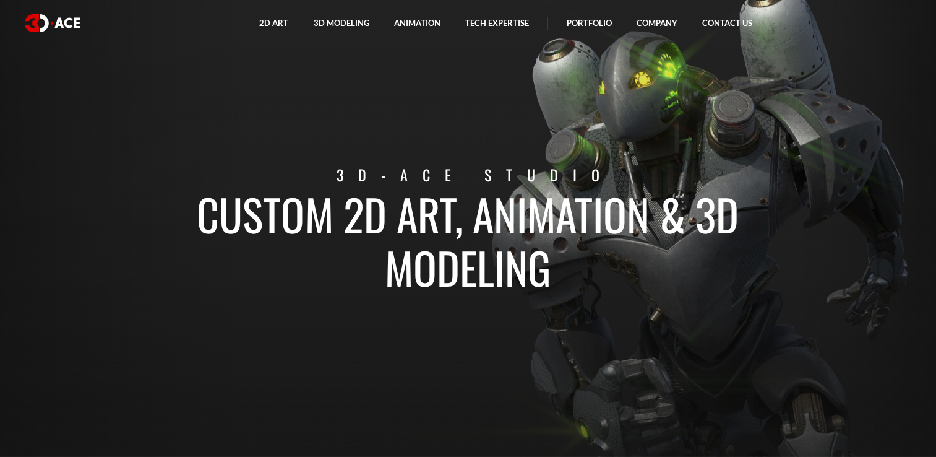
click at [461, 104] on section "Custom 2D art, animation & 3D modeling 3D-Ace studio" at bounding box center [468, 228] width 936 height 457
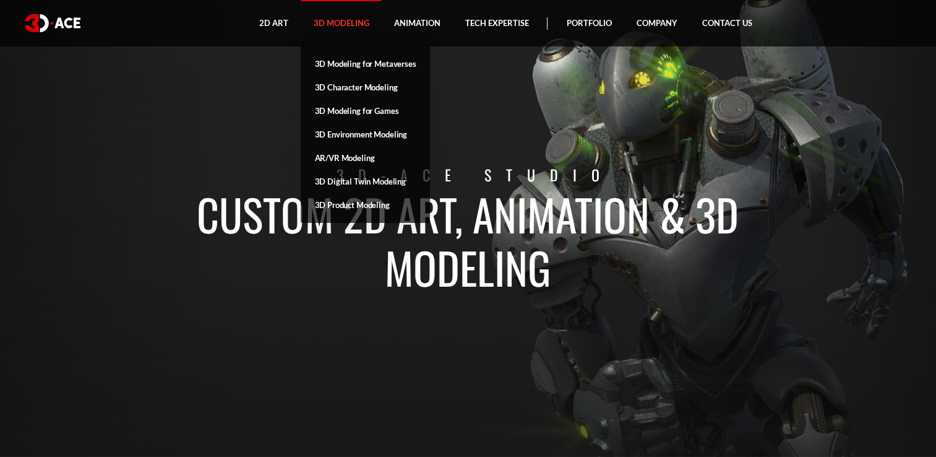
click at [337, 20] on link "3D Modeling" at bounding box center [341, 23] width 80 height 46
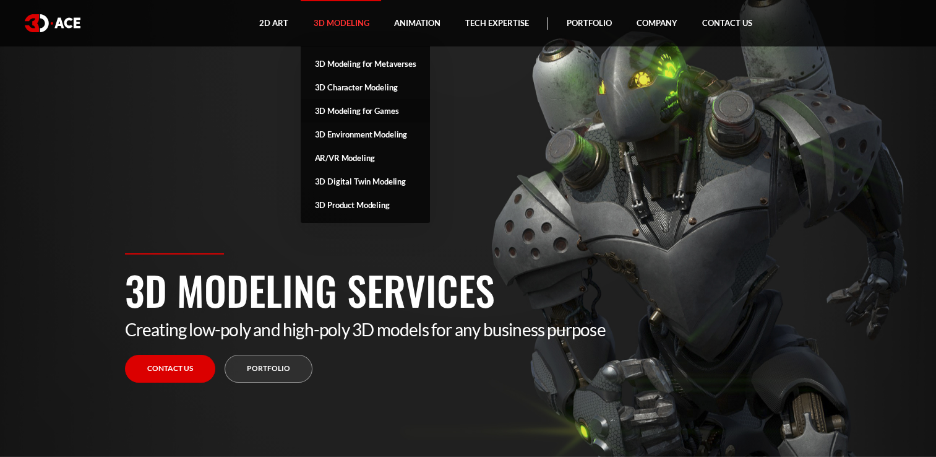
click at [376, 104] on link "3D Modeling for Games" at bounding box center [365, 111] width 129 height 24
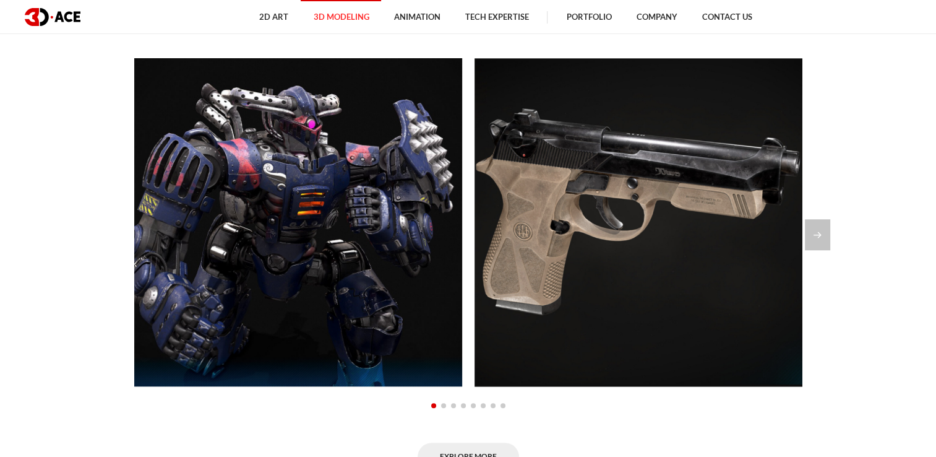
scroll to position [928, 0]
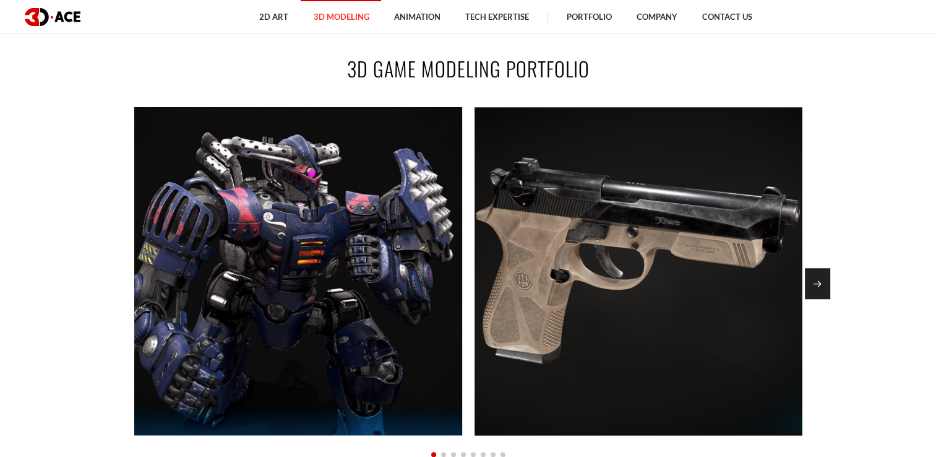
click at [828, 275] on section "3D GAME MODELING PORTFOLIO Guardian Beretta 90 Assault Technical Phantome" at bounding box center [468, 286] width 936 height 539
click at [825, 276] on div "Next slide" at bounding box center [817, 283] width 25 height 31
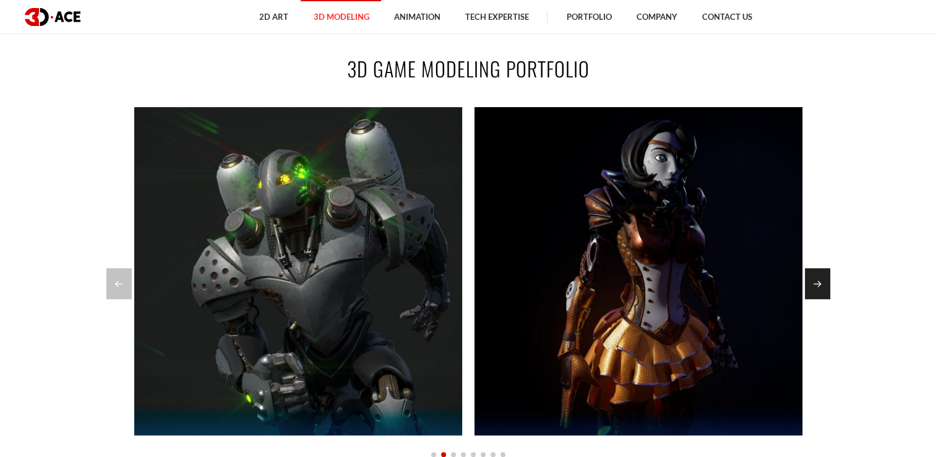
click at [823, 276] on div "Next slide" at bounding box center [817, 283] width 25 height 31
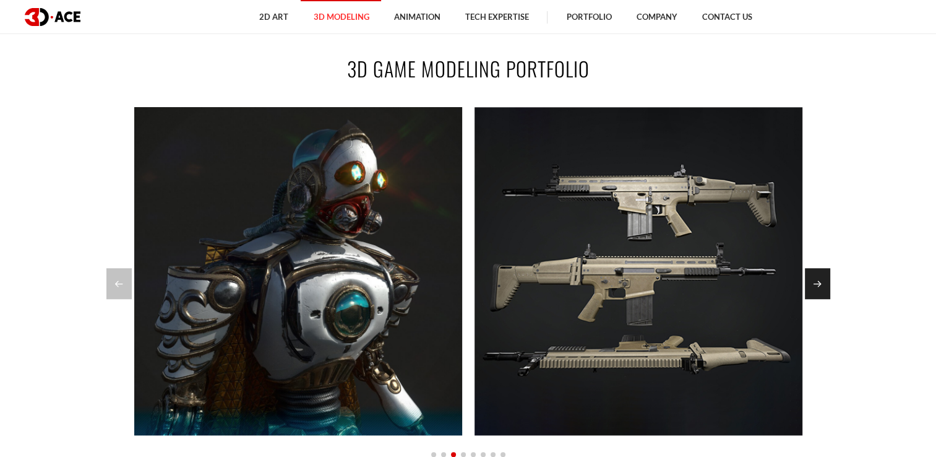
click at [823, 276] on div "Next slide" at bounding box center [817, 283] width 25 height 31
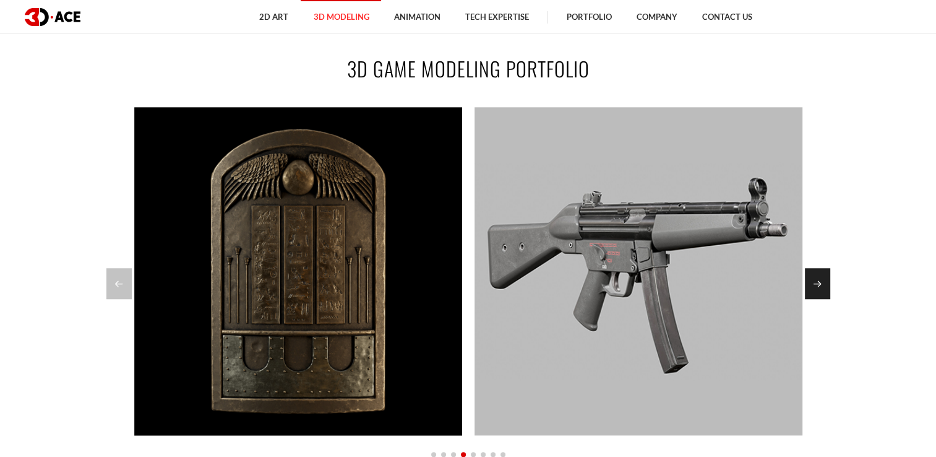
click at [823, 276] on div "Next slide" at bounding box center [817, 283] width 25 height 31
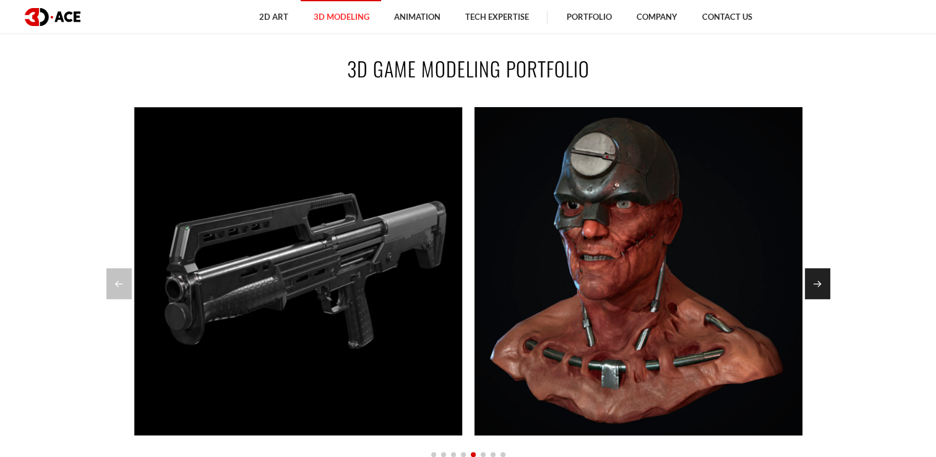
click at [823, 276] on div "Next slide" at bounding box center [817, 283] width 25 height 31
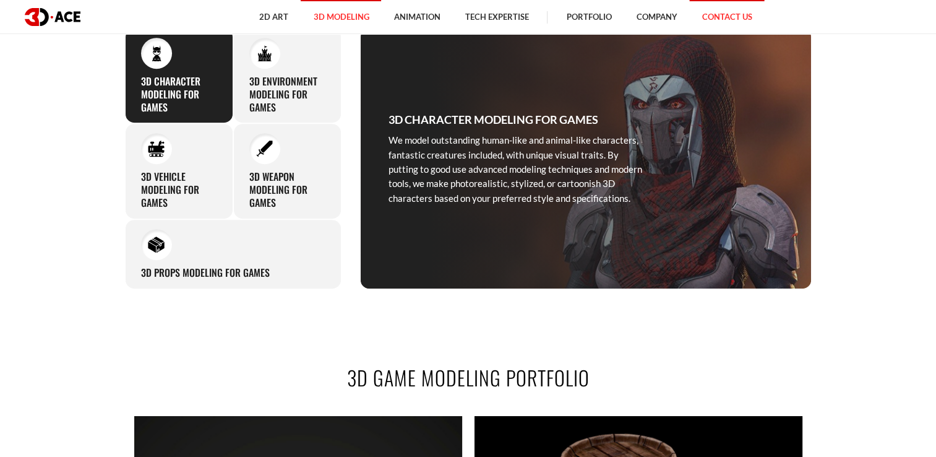
scroll to position [619, 0]
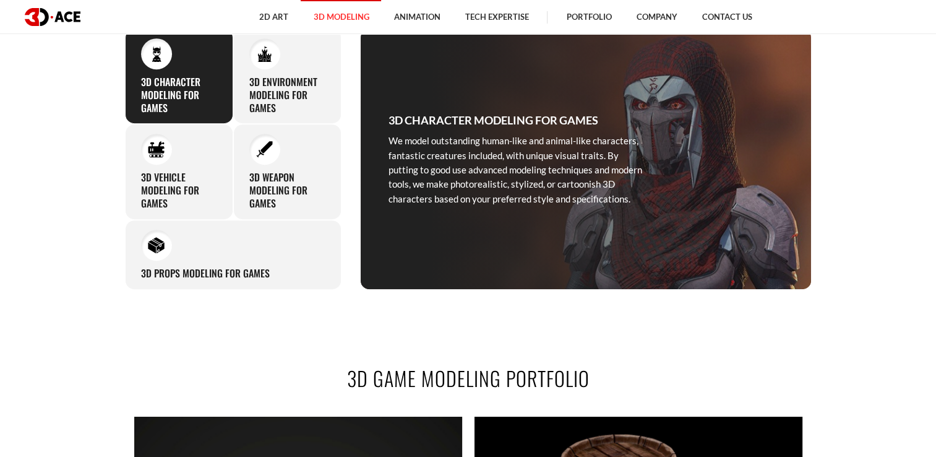
click at [728, 23] on link "Contact Us" at bounding box center [726, 17] width 75 height 34
